Goal: Information Seeking & Learning: Learn about a topic

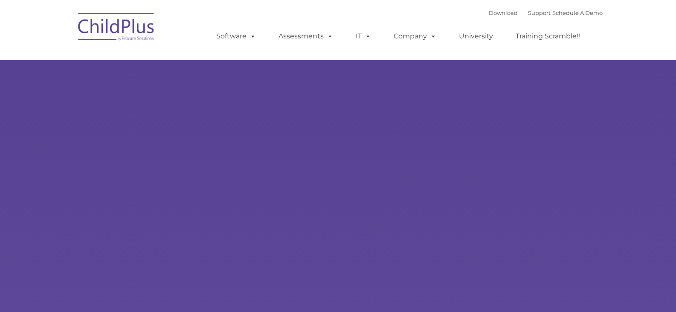
type input ""
select select "MEDIUM"
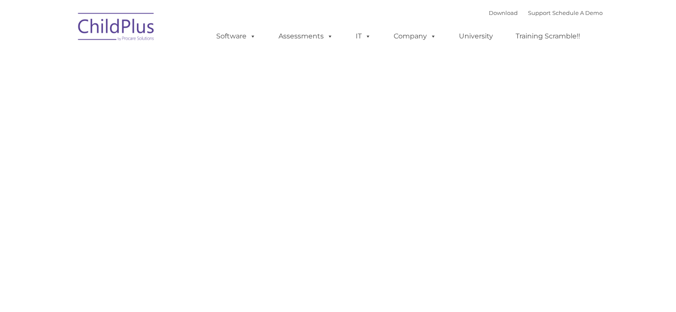
type input ""
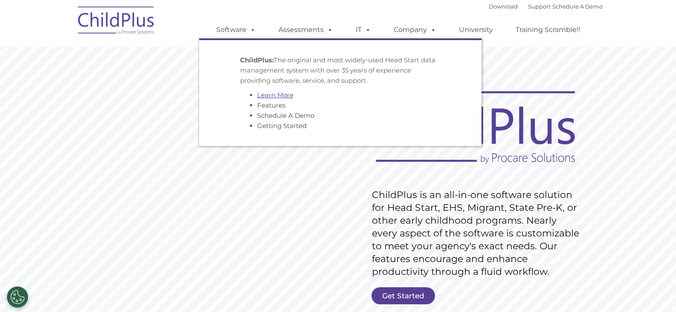
click at [279, 98] on link "Learn More" at bounding box center [275, 95] width 36 height 8
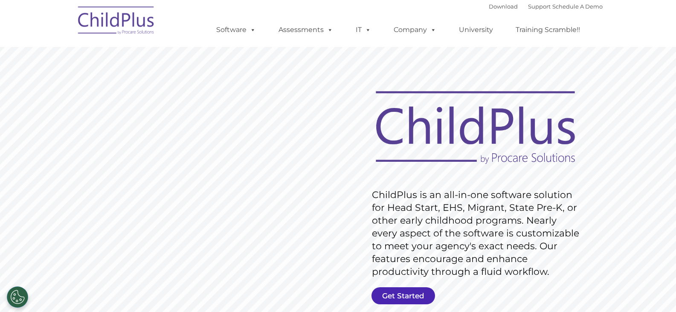
click at [405, 297] on link "Get Started" at bounding box center [404, 295] width 64 height 17
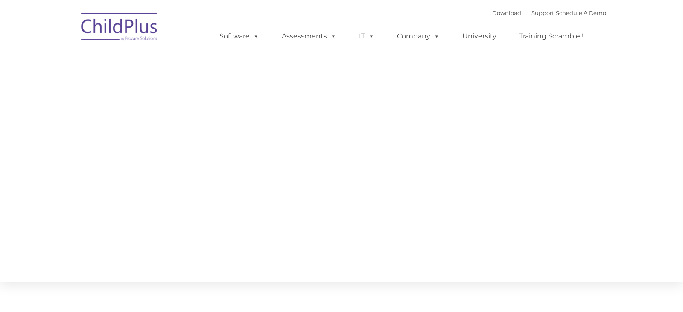
type input ""
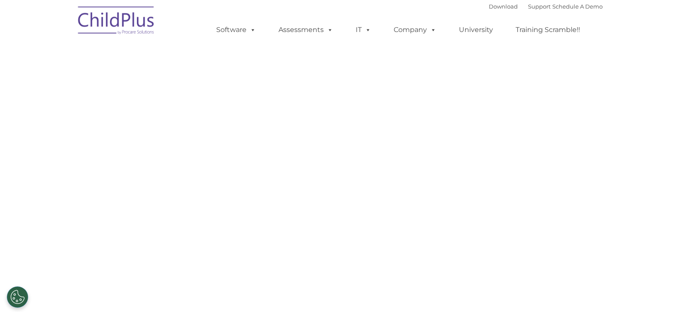
select select "MEDIUM"
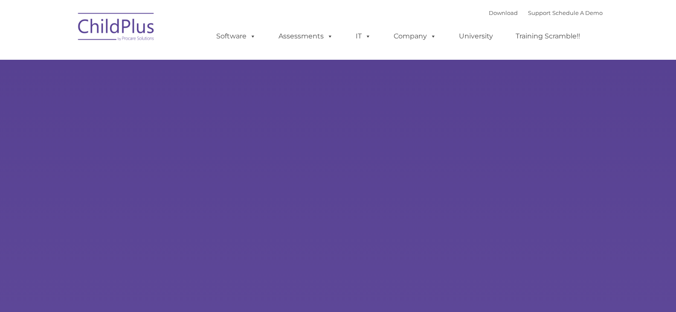
type input ""
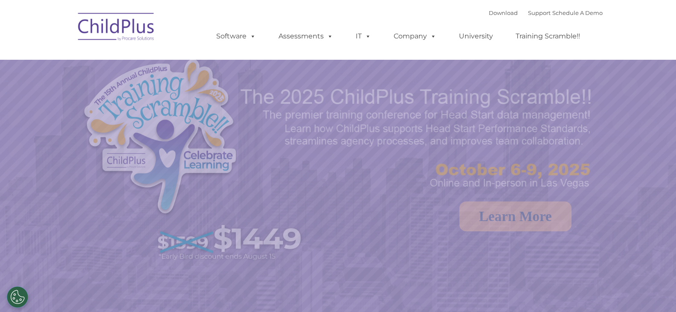
select select "MEDIUM"
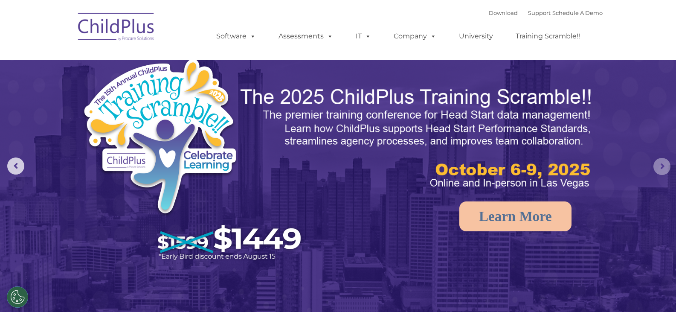
click at [662, 166] on rs-arrow at bounding box center [662, 166] width 17 height 17
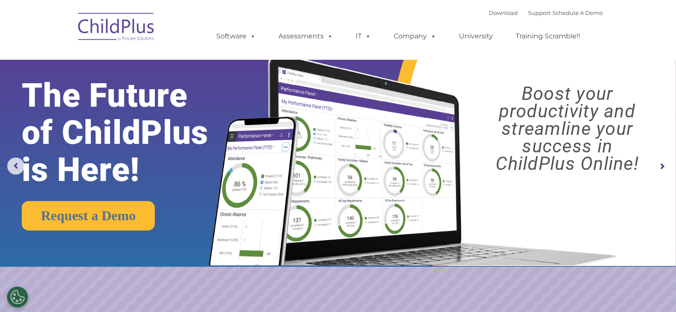
click at [662, 166] on rs-arrow at bounding box center [662, 166] width 17 height 17
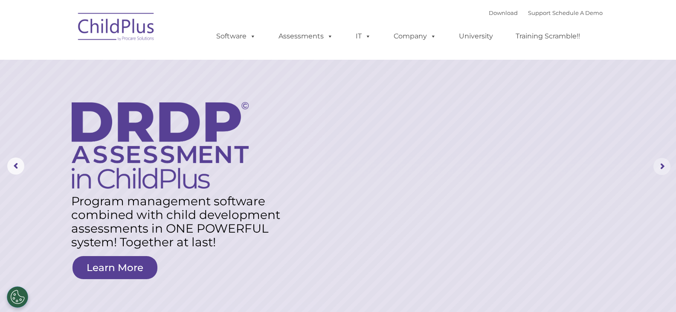
click at [662, 166] on rs-arrow at bounding box center [662, 166] width 17 height 17
